Goal: Find specific page/section: Find specific page/section

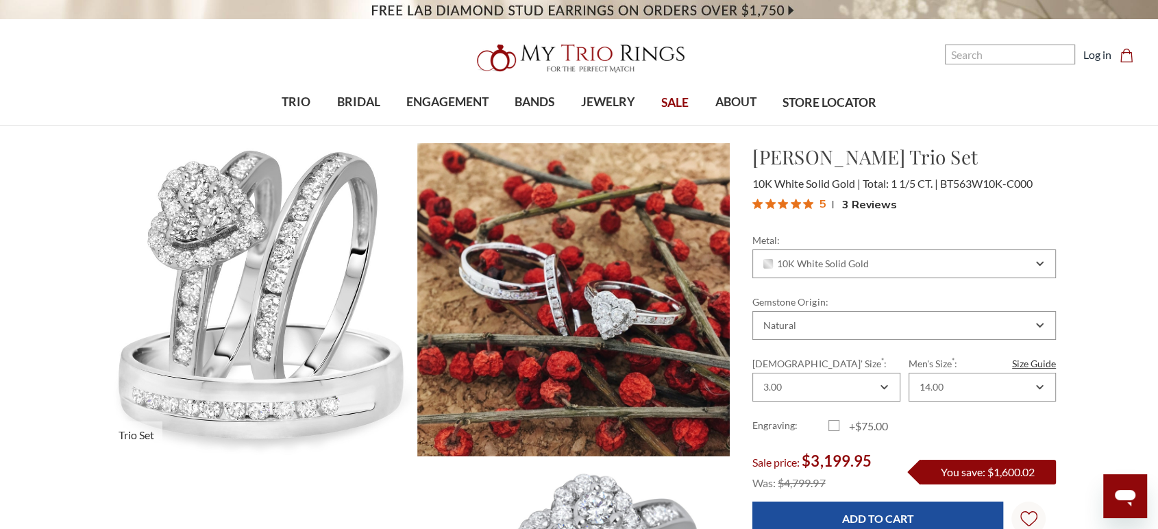
scroll to position [608, 943]
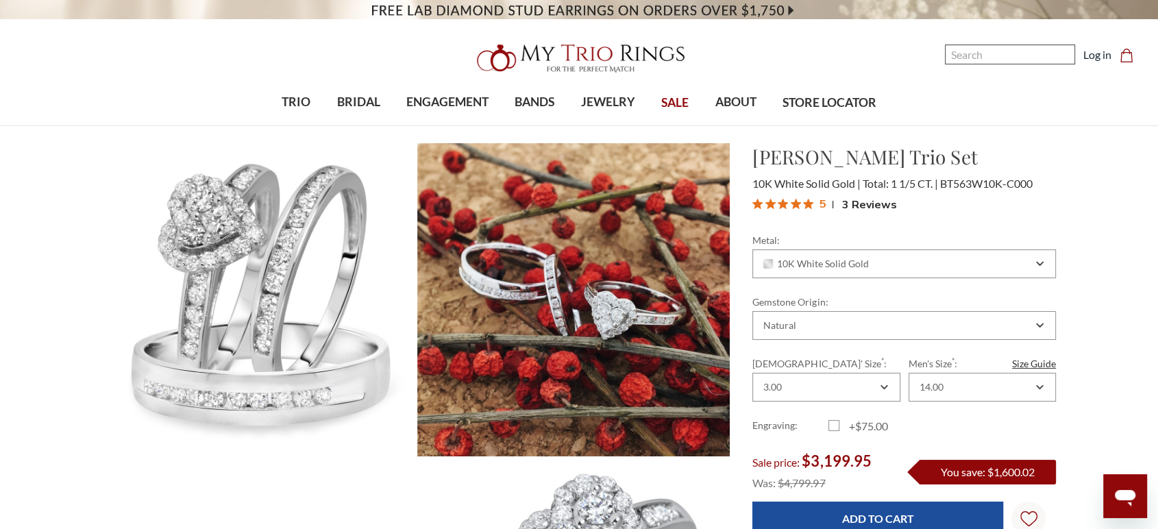
click at [954, 81] on nav "Search Search Search Log in Cart Cart 0" at bounding box center [988, 46] width 324 height 93
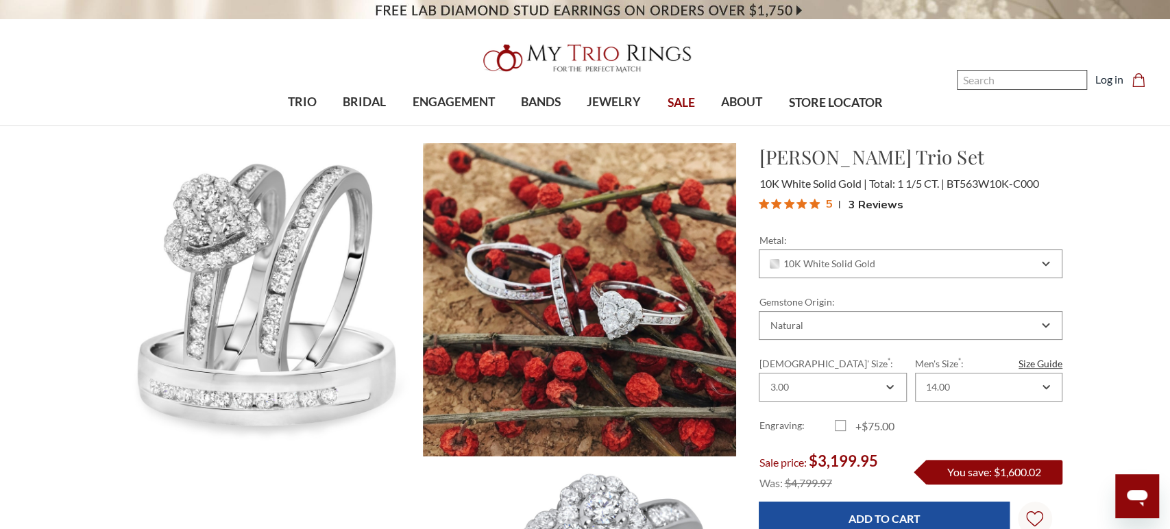
click at [986, 81] on input "Search" at bounding box center [1022, 80] width 130 height 20
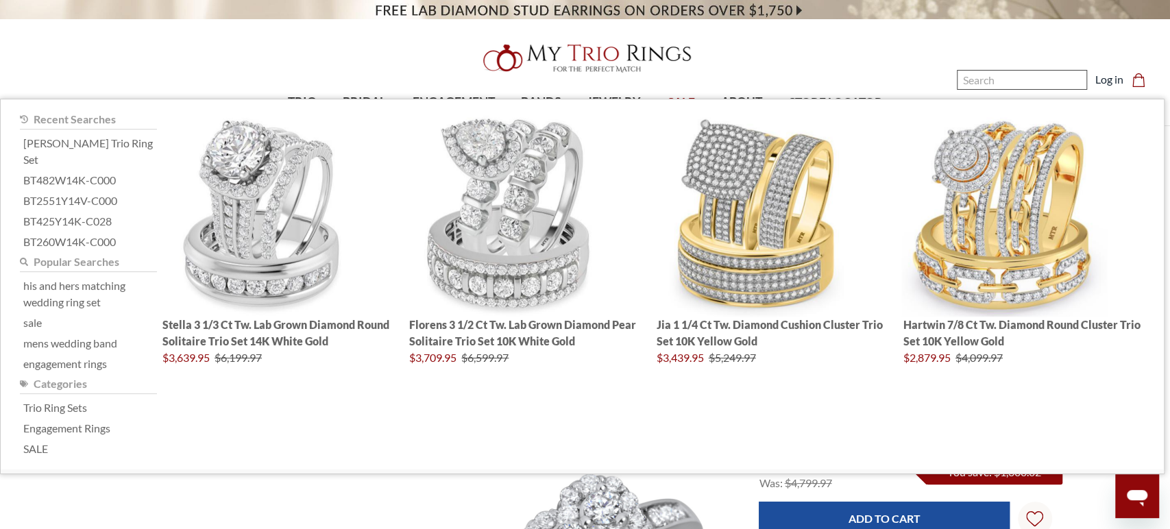
paste input "BT1416W10K-L295"
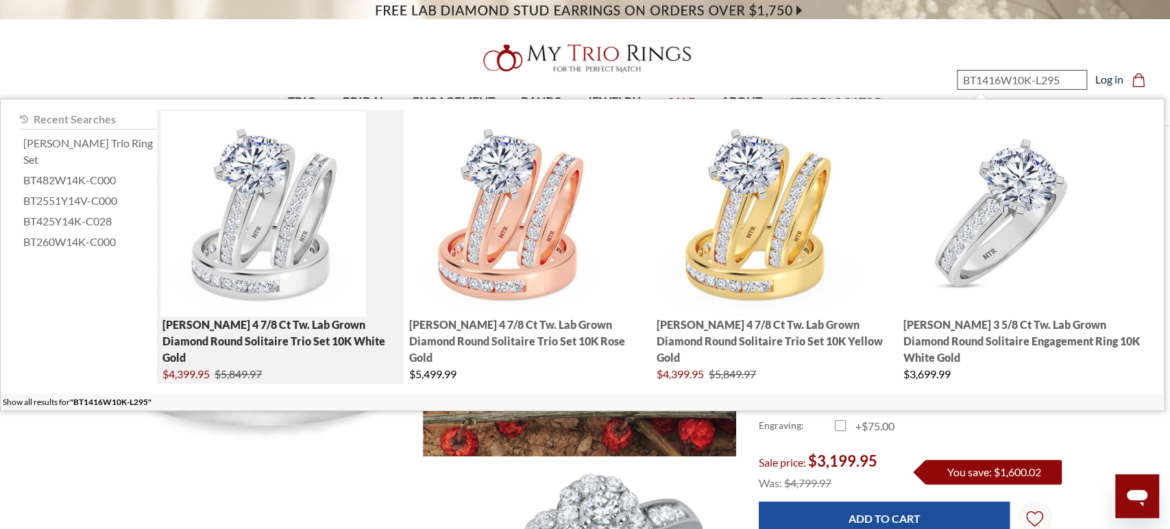
type input "BT1416W10K-L295"
click at [288, 262] on img "; Total Products 4" at bounding box center [263, 214] width 206 height 206
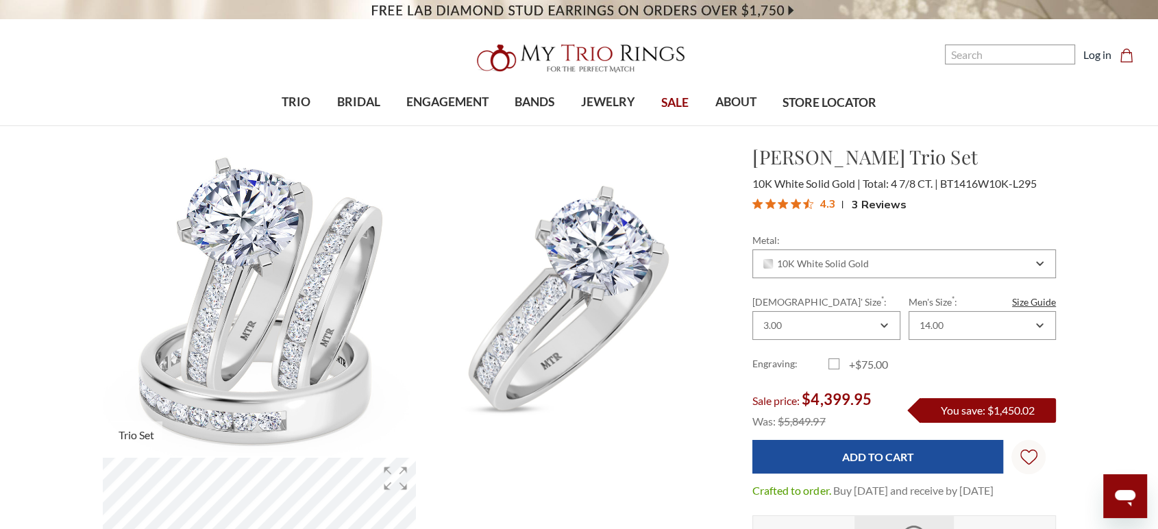
scroll to position [76, 0]
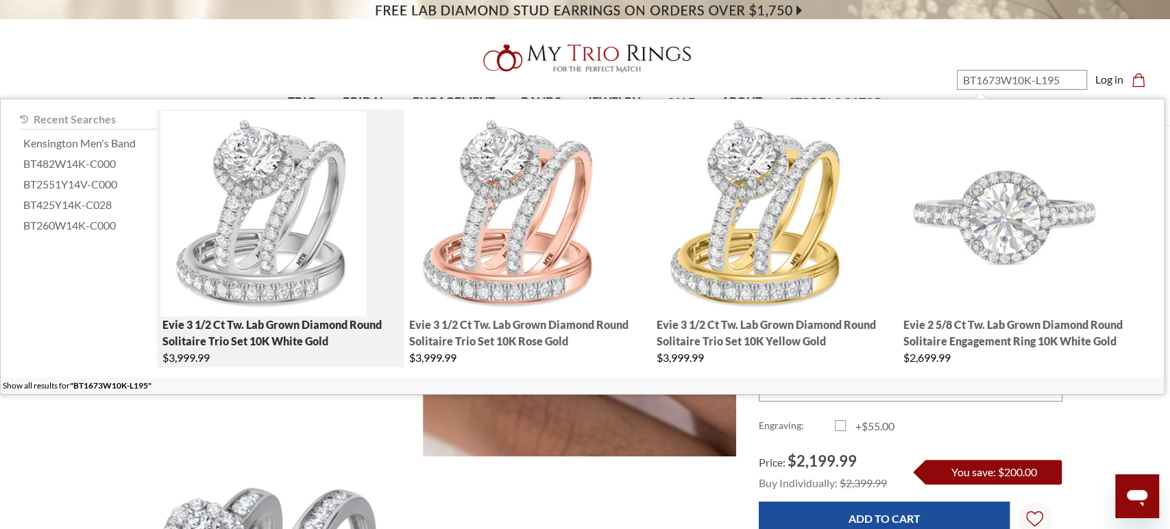
type input "BT1673W10K-L195"
click at [304, 269] on img "; Total Products 4" at bounding box center [263, 214] width 206 height 206
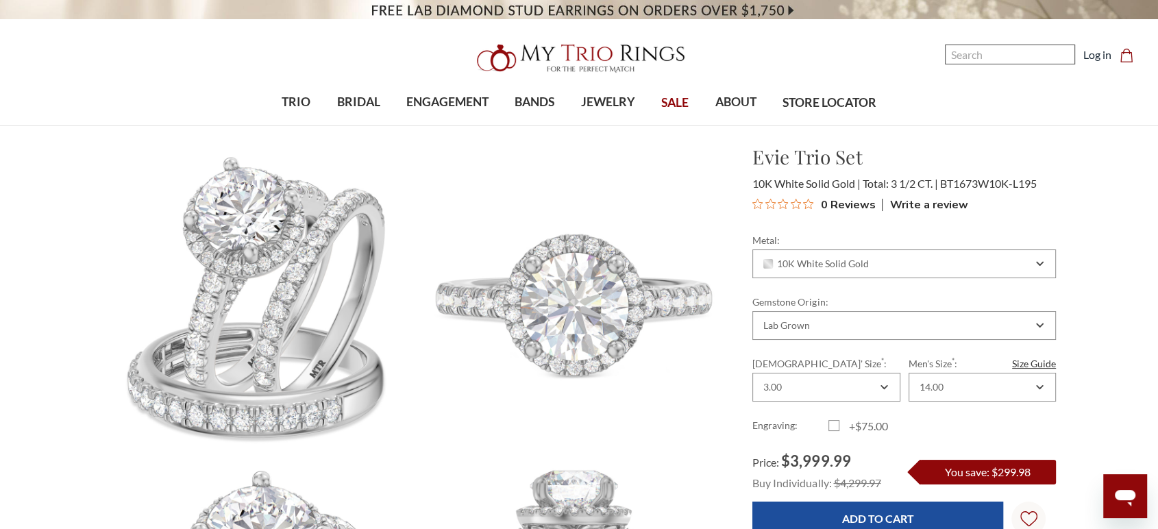
click at [1012, 64] on input "Search" at bounding box center [1010, 55] width 130 height 20
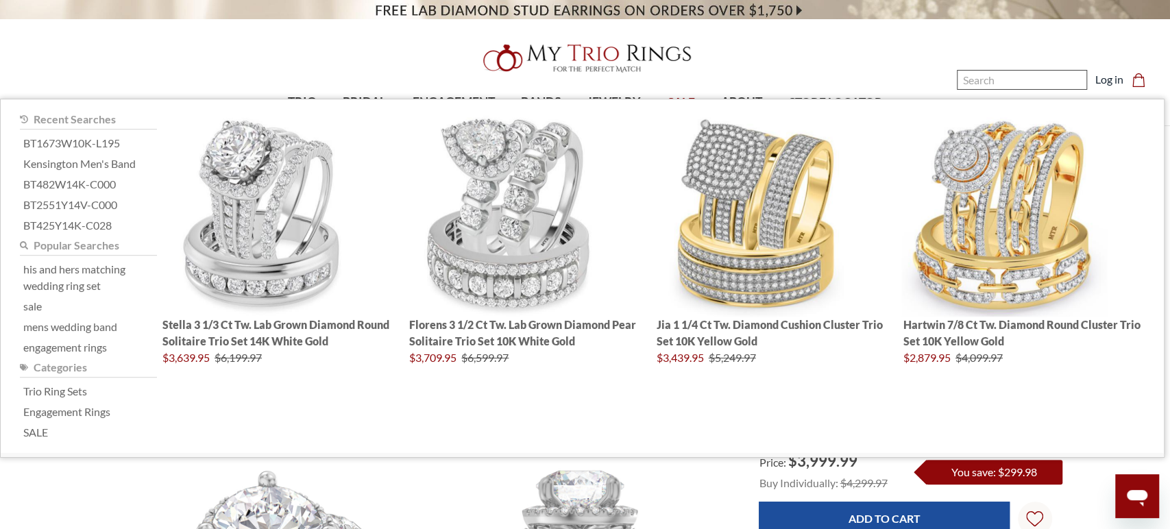
paste input "CE1206R14K"
type input "CE1206R14K"
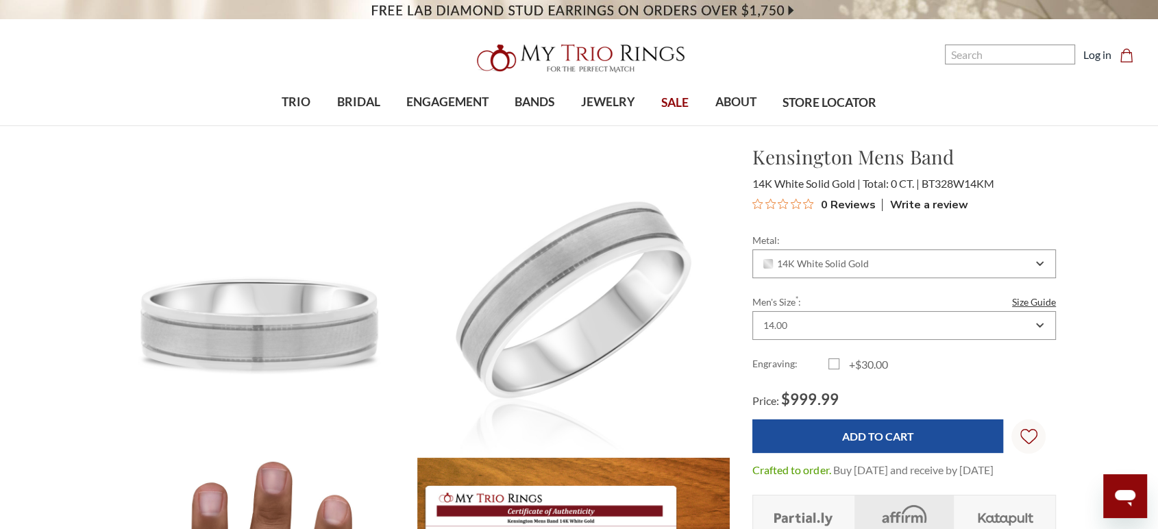
click at [1062, 180] on div "Kensington Mens Band $999.99 14K White Solid Gold Total: 0 CT. BT328W14KM" at bounding box center [905, 180] width 326 height 74
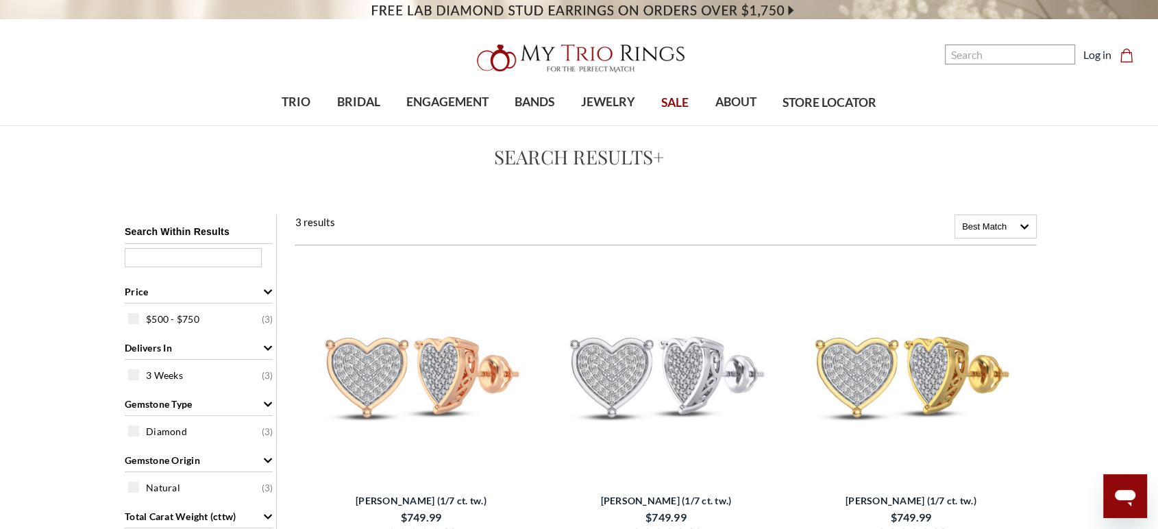
click at [379, 363] on img at bounding box center [421, 372] width 234 height 234
